Goal: Register for event/course

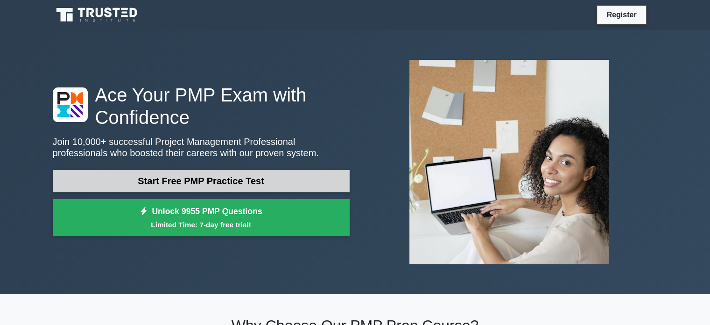
click at [252, 180] on link "Start Free PMP Practice Test" at bounding box center [201, 181] width 297 height 22
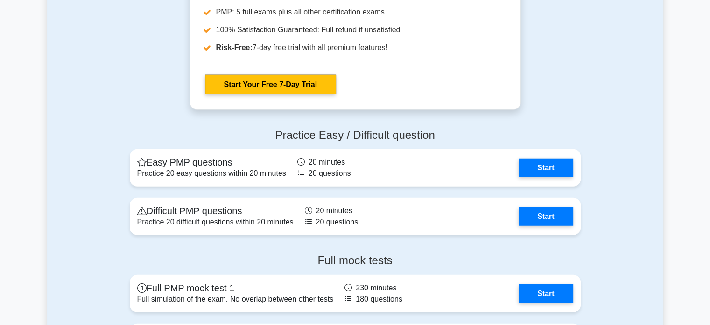
scroll to position [2579, 0]
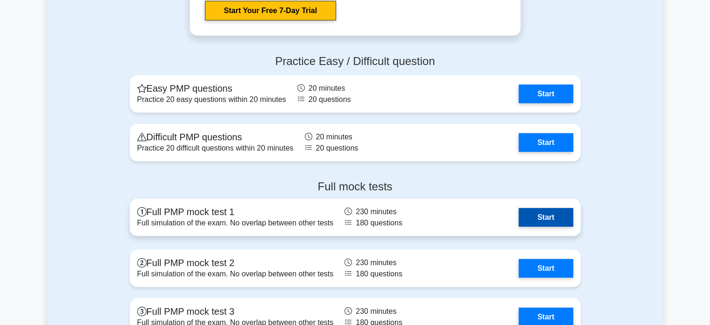
click at [527, 218] on link "Start" at bounding box center [546, 217] width 54 height 19
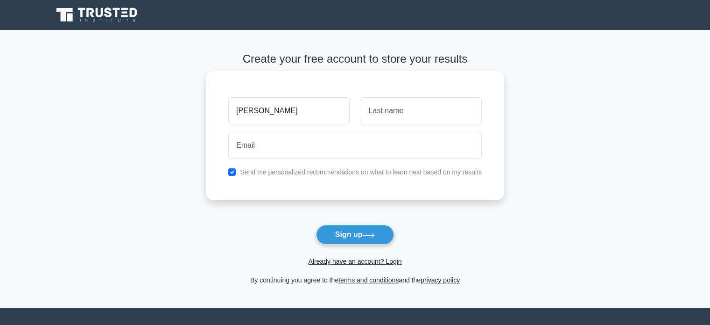
type input "Nitish"
type input "Shaju"
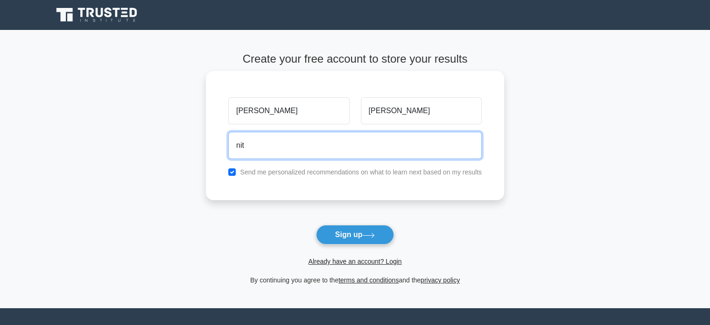
type input "nitish.shaju@gmail.com"
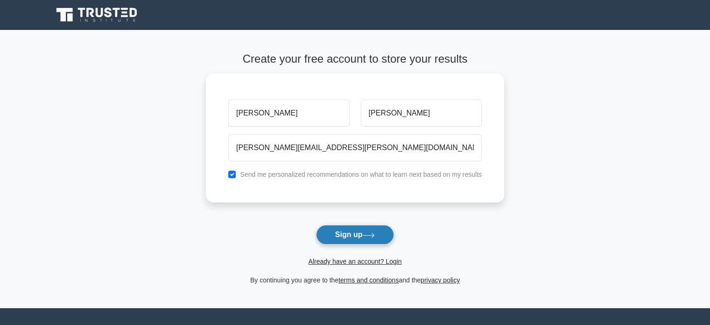
click at [338, 232] on button "Sign up" at bounding box center [355, 235] width 78 height 20
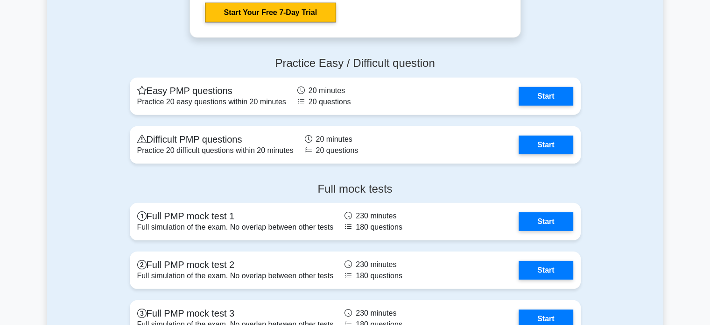
click at [611, 162] on div "Practice Easy / Difficult question Easy PMP questions Practice 20 easy question…" at bounding box center [355, 112] width 616 height 126
